Goal: Navigation & Orientation: Find specific page/section

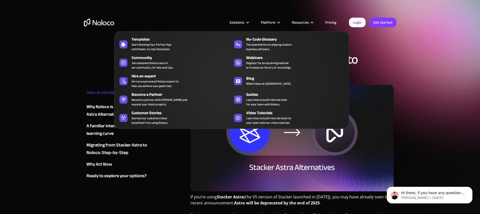
click at [305, 23] on div "Resources" at bounding box center [300, 22] width 17 height 7
click at [303, 24] on div "Resources" at bounding box center [300, 22] width 17 height 7
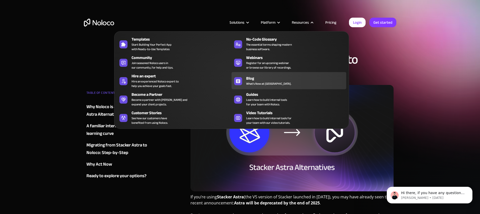
click at [262, 78] on div "Blog" at bounding box center [297, 78] width 102 height 6
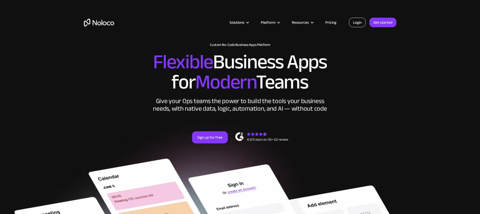
click at [358, 21] on link "Login" at bounding box center [357, 23] width 17 height 10
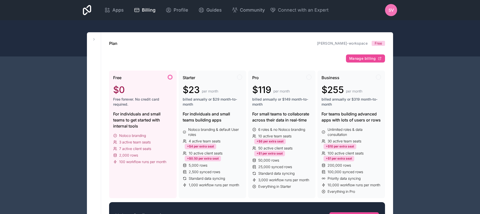
click at [114, 8] on span "Apps" at bounding box center [117, 10] width 11 height 7
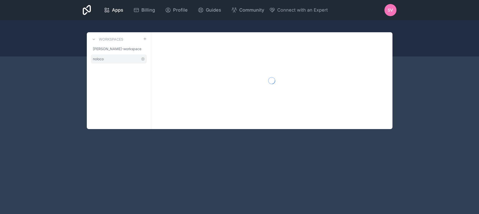
click at [104, 59] on link "noloco" at bounding box center [119, 58] width 56 height 9
click at [108, 48] on span "stefania-vichi-workspace" at bounding box center [116, 48] width 46 height 5
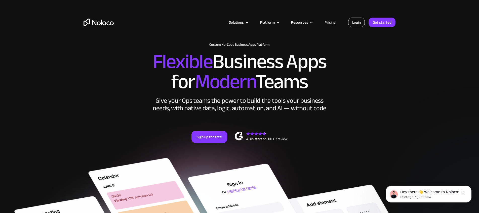
click at [360, 26] on link "Login" at bounding box center [356, 23] width 17 height 10
